Goal: Task Accomplishment & Management: Use online tool/utility

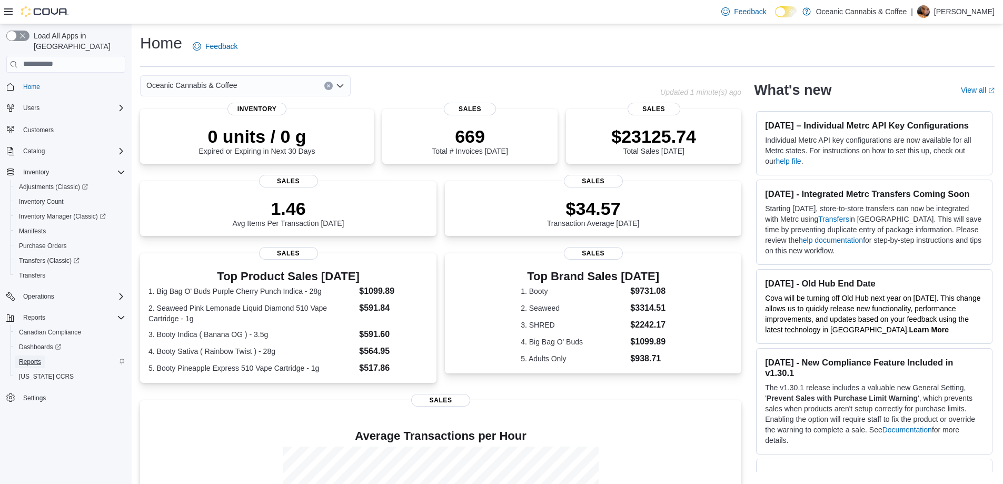
click at [33, 358] on span "Reports" at bounding box center [30, 362] width 22 height 8
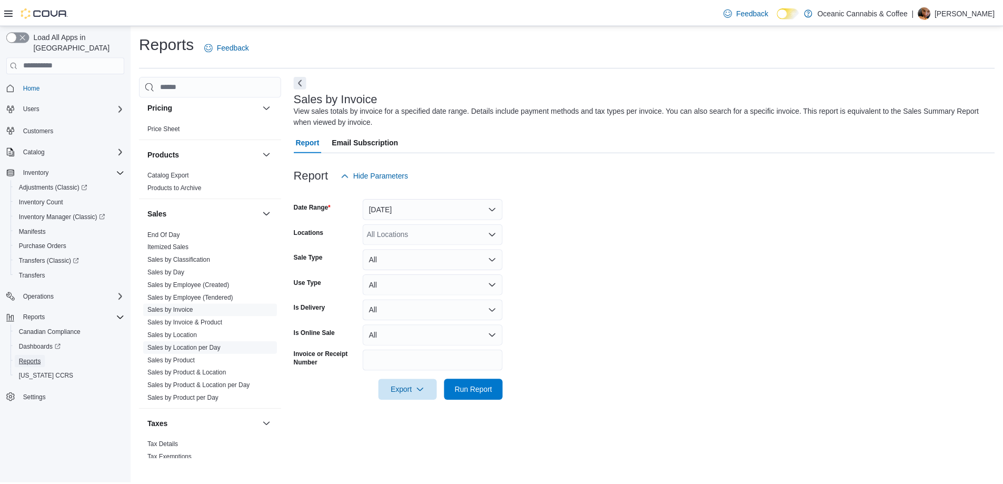
scroll to position [652, 0]
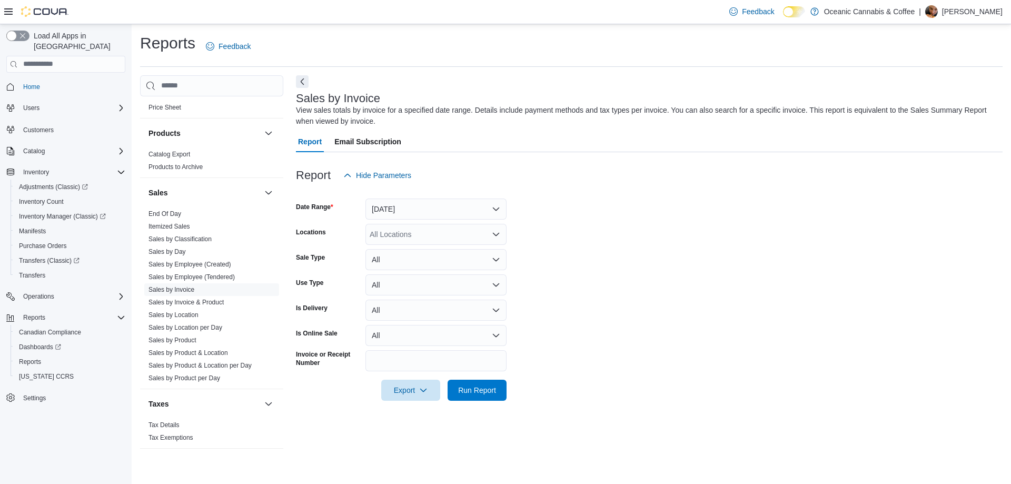
drag, startPoint x: 163, startPoint y: 214, endPoint x: 187, endPoint y: 477, distance: 263.4
click at [162, 214] on link "End Of Day" at bounding box center [164, 213] width 33 height 7
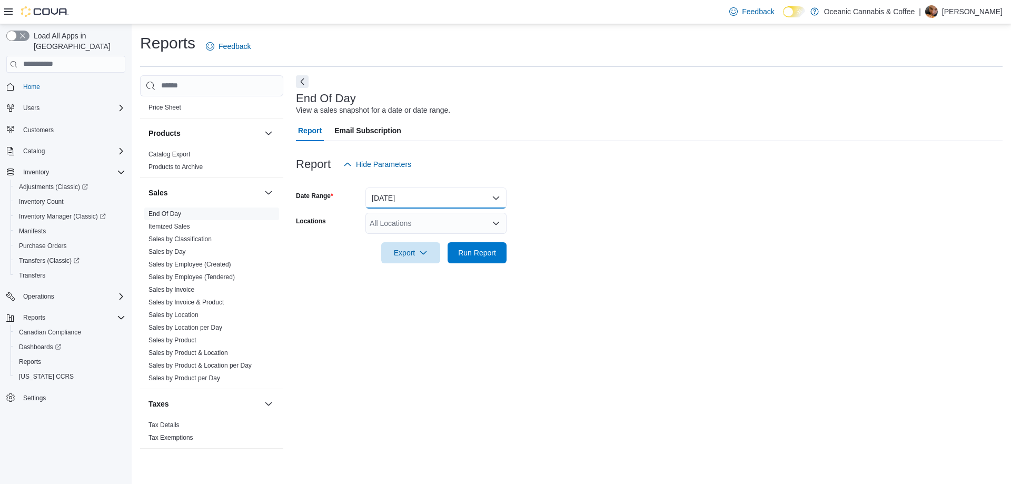
click at [384, 195] on button "[DATE]" at bounding box center [435, 197] width 141 height 21
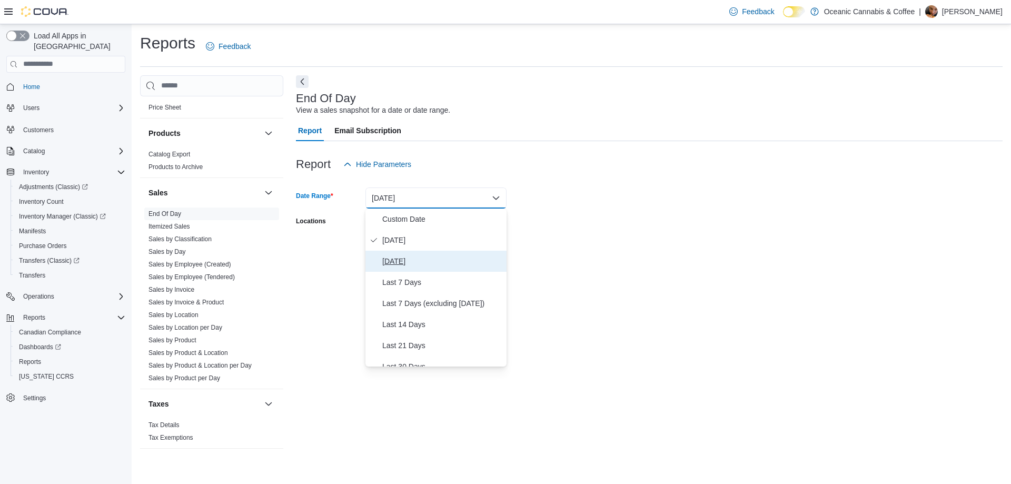
click at [382, 256] on button "[DATE]" at bounding box center [435, 261] width 141 height 21
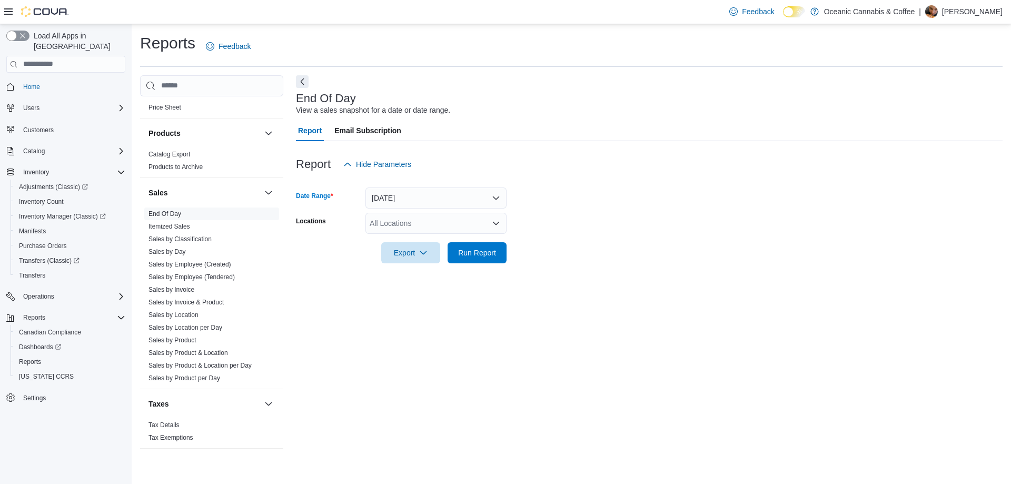
click at [391, 224] on div "All Locations" at bounding box center [435, 223] width 141 height 21
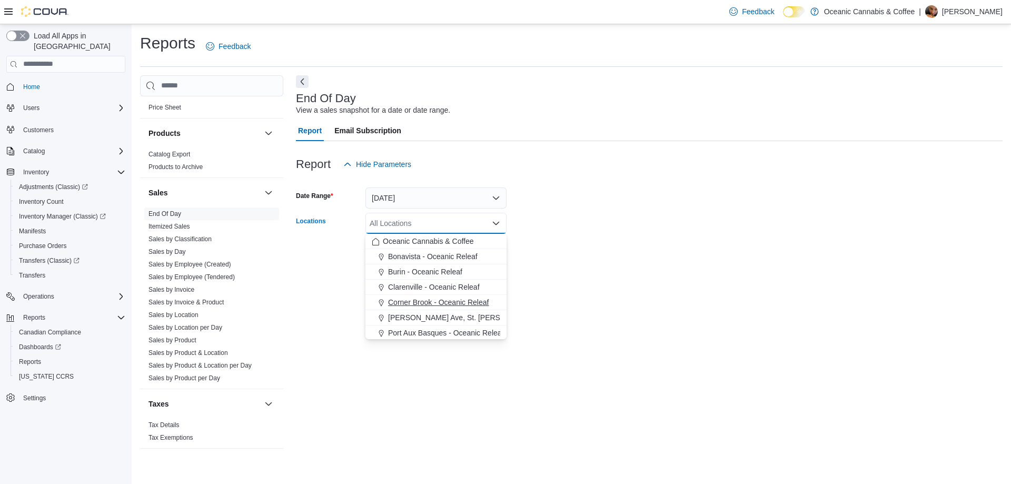
click at [402, 300] on span "Corner Brook - Oceanic Releaf" at bounding box center [438, 302] width 101 height 11
click at [564, 252] on form "Date Range [DATE] Locations [GEOGRAPHIC_DATA] - [GEOGRAPHIC_DATA] Releaf Combo …" at bounding box center [649, 219] width 707 height 88
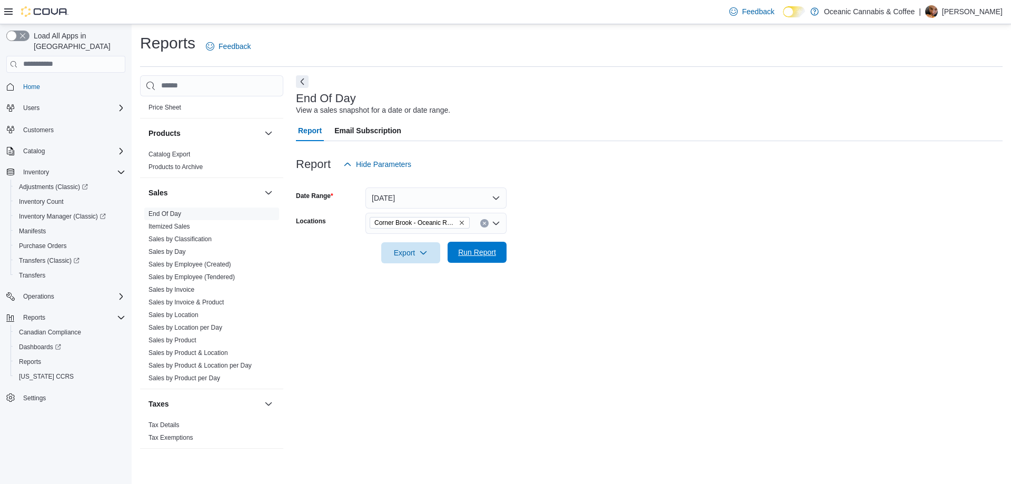
click at [504, 252] on button "Run Report" at bounding box center [477, 252] width 59 height 21
